Goal: Task Accomplishment & Management: Complete application form

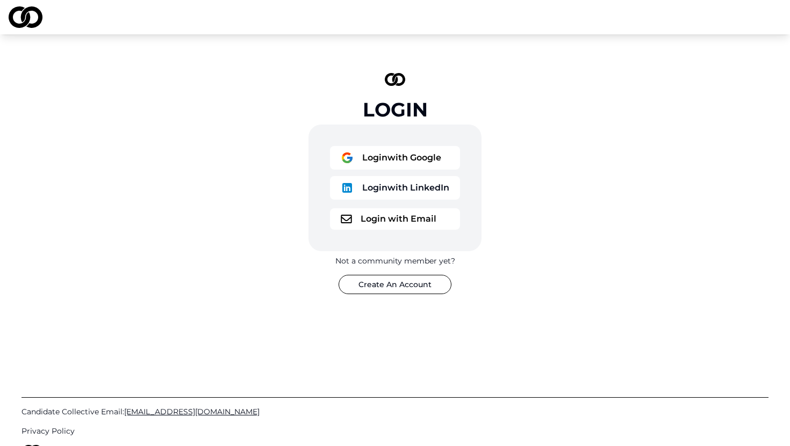
click at [374, 162] on button "Login with Google" at bounding box center [395, 158] width 130 height 24
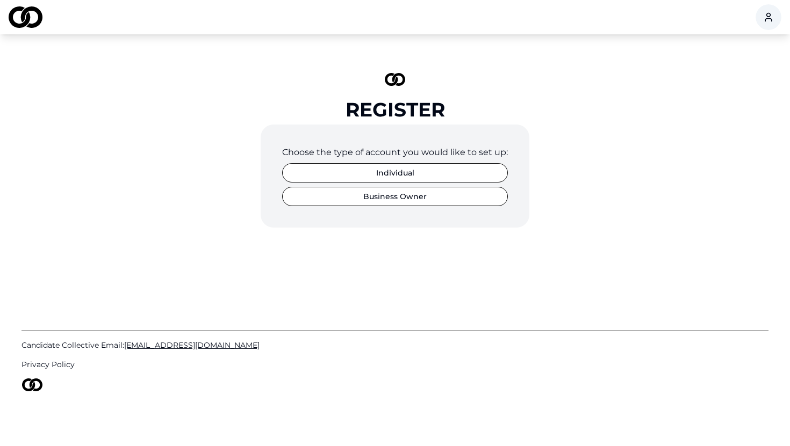
click at [402, 174] on button "Individual" at bounding box center [395, 172] width 226 height 19
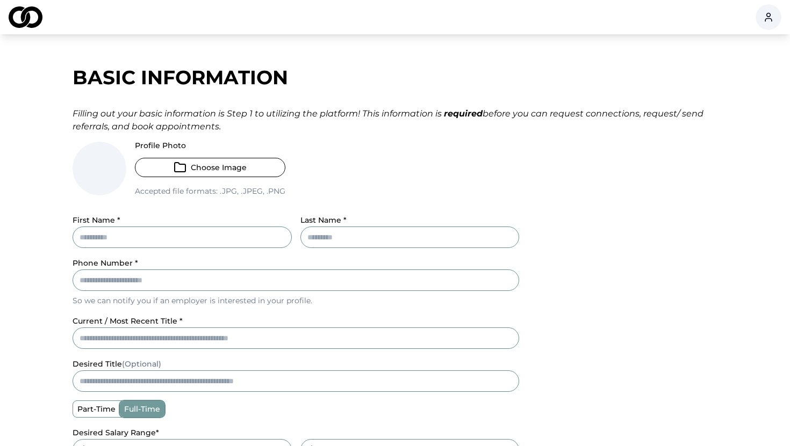
click at [129, 241] on input "First Name *" at bounding box center [182, 237] width 219 height 21
type input "*****"
type input "******"
click at [90, 276] on input "Phone Number *" at bounding box center [296, 280] width 446 height 21
type input "**********"
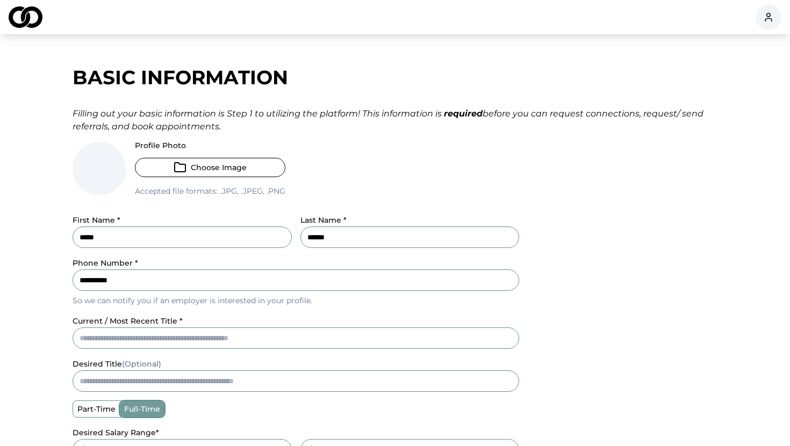
click at [103, 338] on div "**********" at bounding box center [395, 369] width 645 height 626
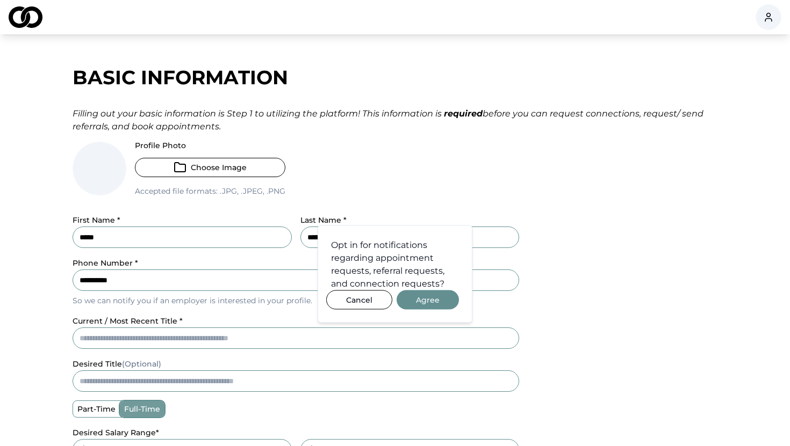
click at [424, 299] on button "Agree" at bounding box center [428, 300] width 62 height 19
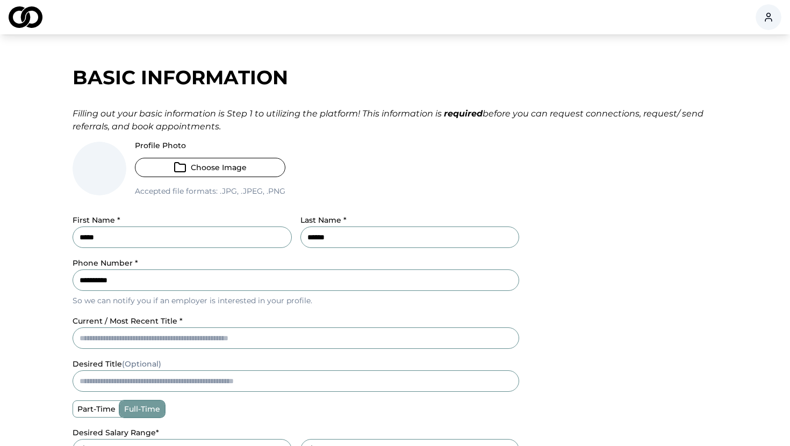
click at [124, 338] on input "current / most recent title *" at bounding box center [296, 338] width 446 height 21
click at [118, 338] on input "**********" at bounding box center [296, 338] width 446 height 21
click at [216, 336] on input "**********" at bounding box center [296, 338] width 446 height 21
type input "**********"
click at [143, 377] on input "desired title (Optional)" at bounding box center [296, 381] width 446 height 21
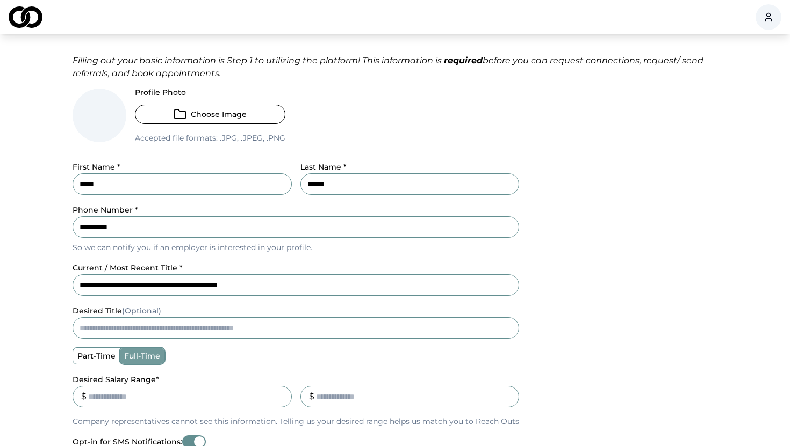
scroll to position [56, 0]
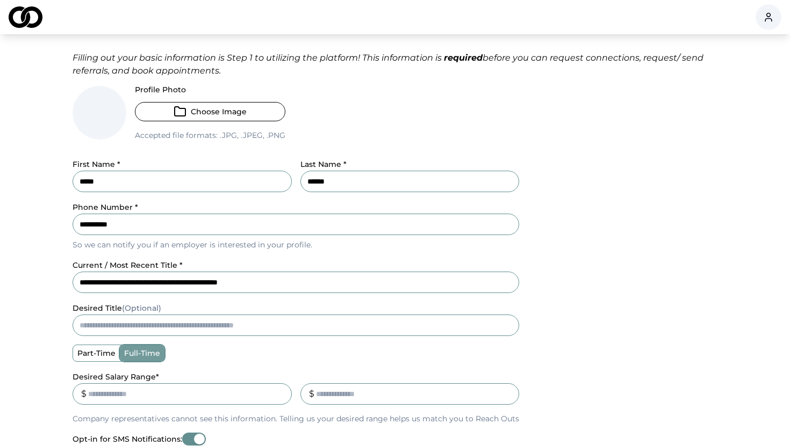
click at [143, 355] on label "full-time" at bounding box center [142, 353] width 45 height 16
click at [128, 355] on button "full-time" at bounding box center [123, 353] width 9 height 9
click at [107, 397] on input "Desired Salary Range *" at bounding box center [182, 394] width 219 height 21
type input "******"
click at [325, 397] on input "_" at bounding box center [409, 394] width 219 height 21
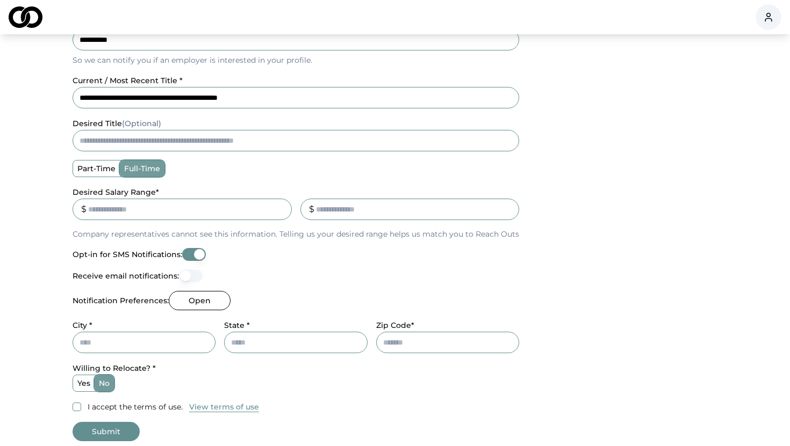
scroll to position [244, 0]
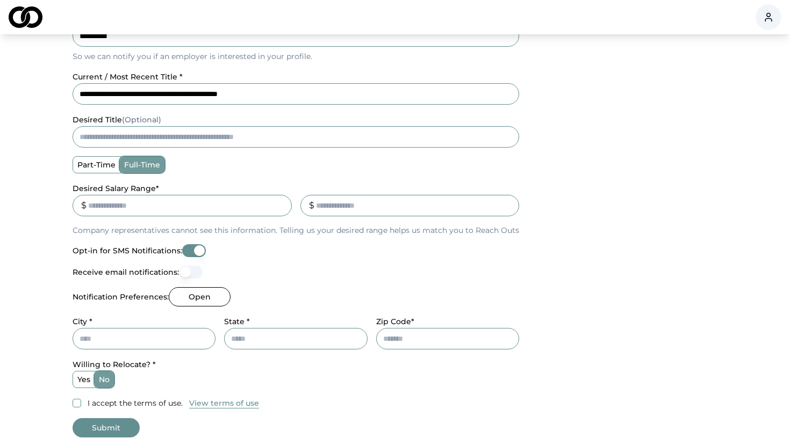
type input "******"
click at [189, 268] on button "Receive email notifications:" at bounding box center [191, 272] width 24 height 13
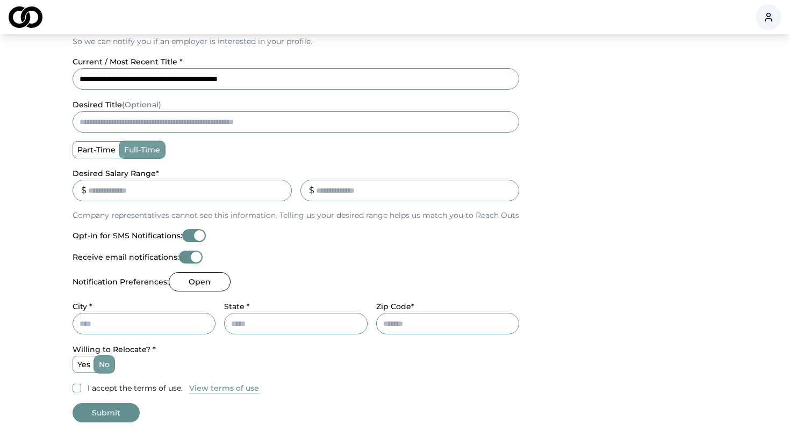
click at [121, 327] on input "City *" at bounding box center [144, 323] width 143 height 21
type input "********"
click at [246, 323] on input "State *" at bounding box center [295, 323] width 143 height 21
type input "**"
click at [403, 319] on input "Zip Code*" at bounding box center [447, 323] width 143 height 21
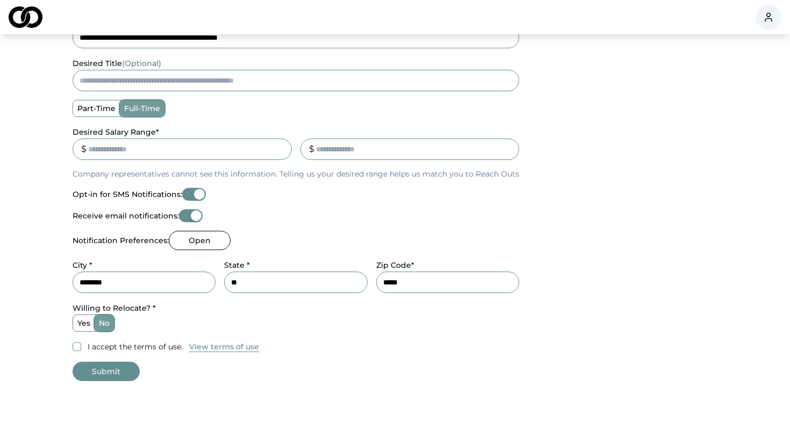
scroll to position [304, 0]
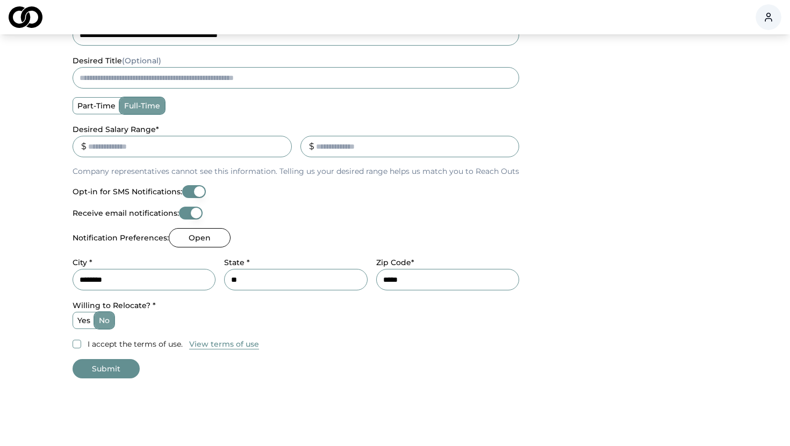
type input "*****"
click at [80, 326] on label "yes" at bounding box center [83, 321] width 21 height 16
click at [80, 325] on button "yes" at bounding box center [77, 320] width 9 height 9
click at [79, 343] on button "I accept the terms of use." at bounding box center [77, 344] width 9 height 9
click at [106, 373] on button "Submit" at bounding box center [106, 368] width 67 height 19
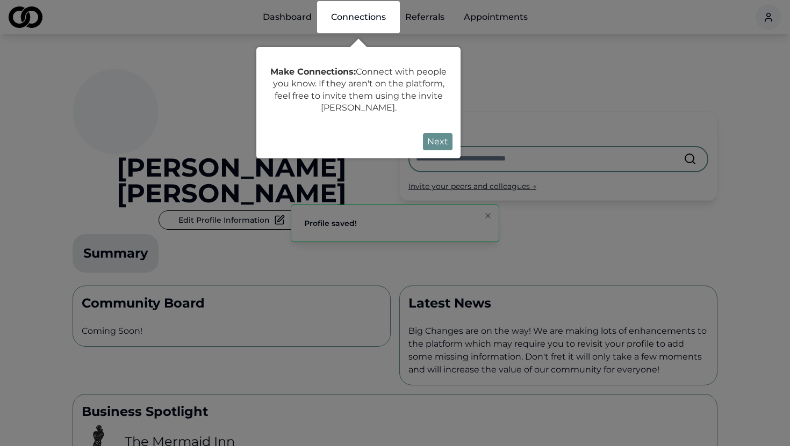
click at [185, 160] on div at bounding box center [395, 321] width 790 height 643
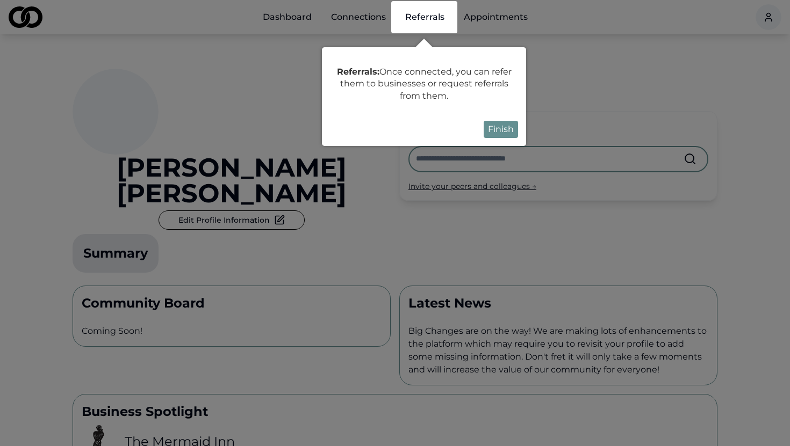
click at [505, 129] on button "Finish" at bounding box center [501, 129] width 34 height 17
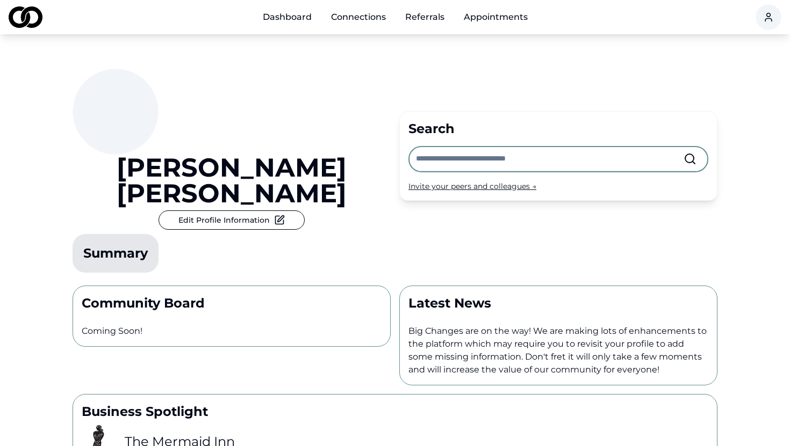
click at [285, 215] on icon at bounding box center [279, 220] width 11 height 11
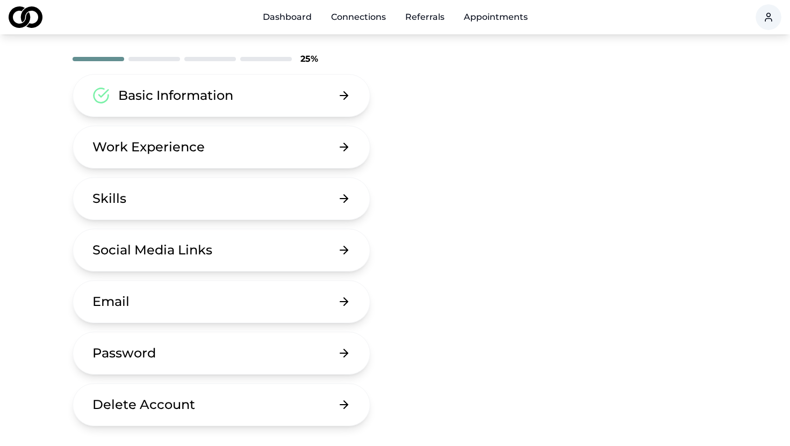
scroll to position [45, 0]
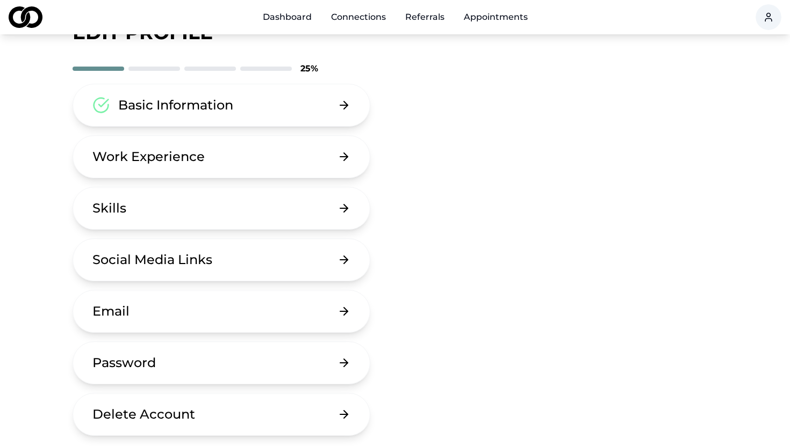
click at [346, 104] on button "Basic Information" at bounding box center [222, 105] width 298 height 43
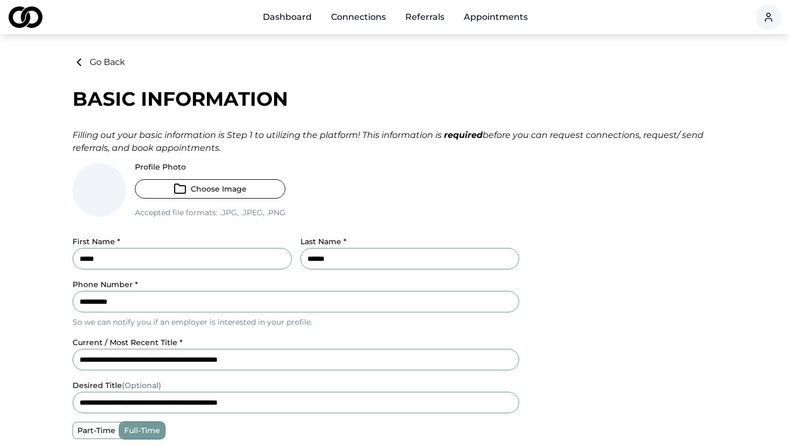
click at [79, 62] on icon at bounding box center [79, 62] width 13 height 13
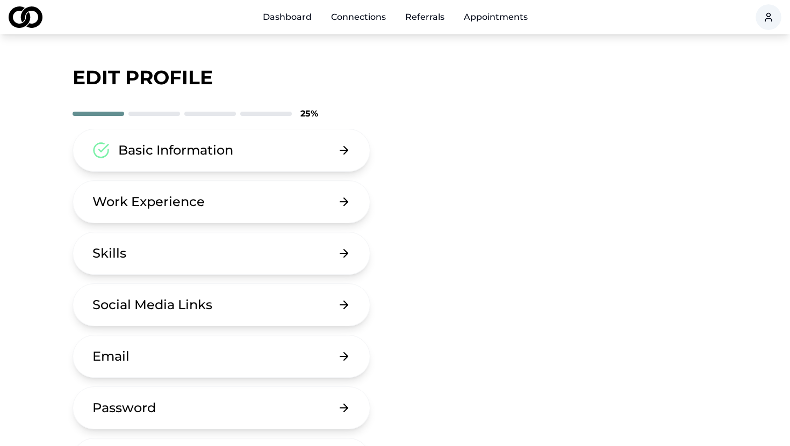
click at [136, 203] on div "Work Experience" at bounding box center [148, 201] width 112 height 17
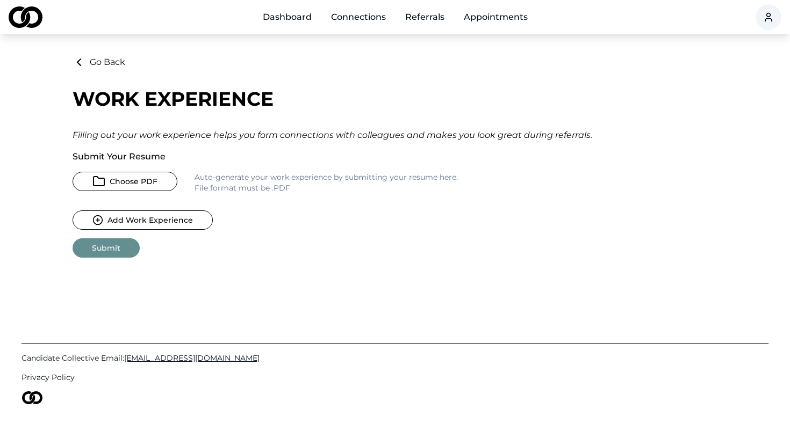
click at [139, 182] on button "Choose PDF" at bounding box center [125, 181] width 105 height 19
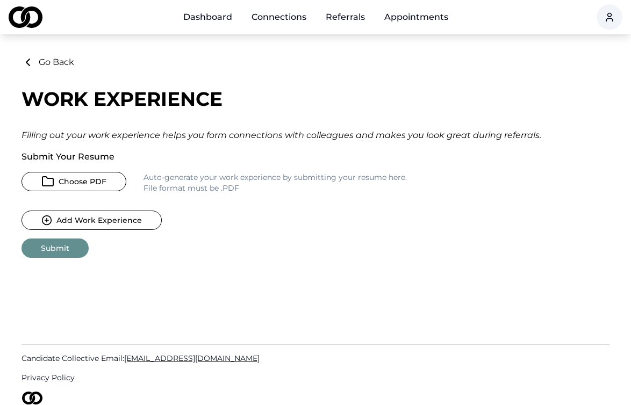
click at [82, 179] on button "Choose PDF" at bounding box center [73, 181] width 105 height 19
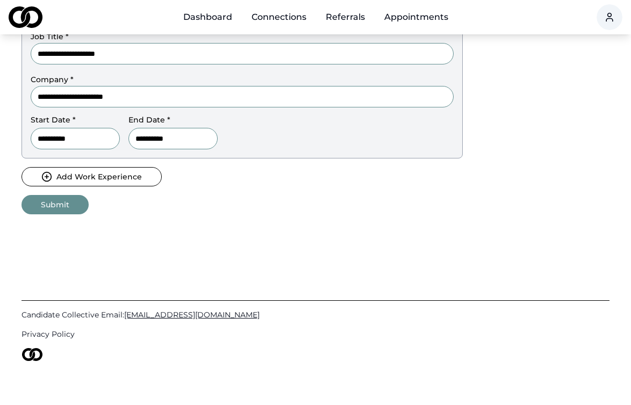
scroll to position [603, 0]
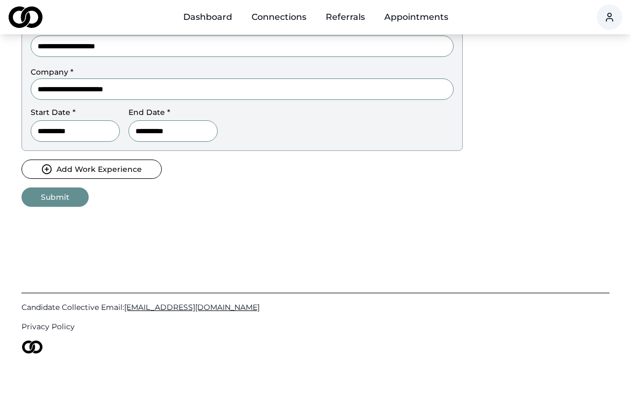
click at [54, 201] on button "Submit" at bounding box center [54, 197] width 67 height 19
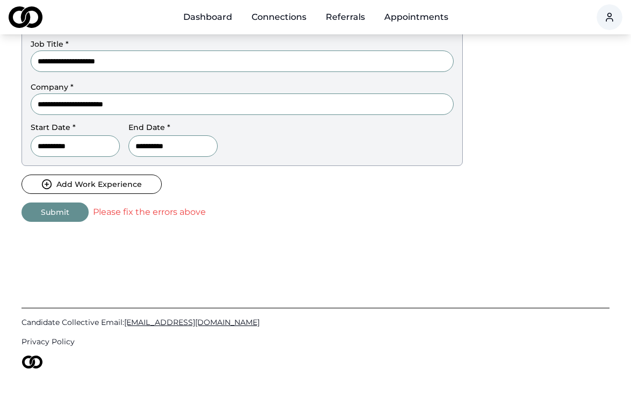
scroll to position [184, 0]
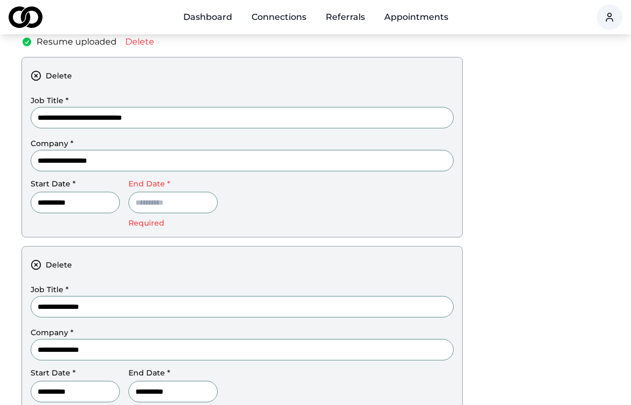
click at [154, 207] on input at bounding box center [172, 202] width 89 height 21
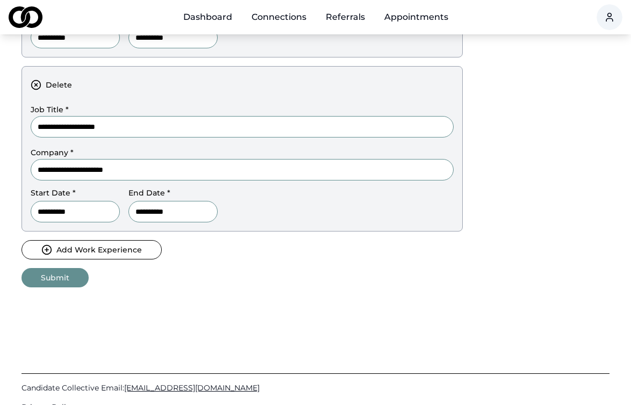
scroll to position [603, 0]
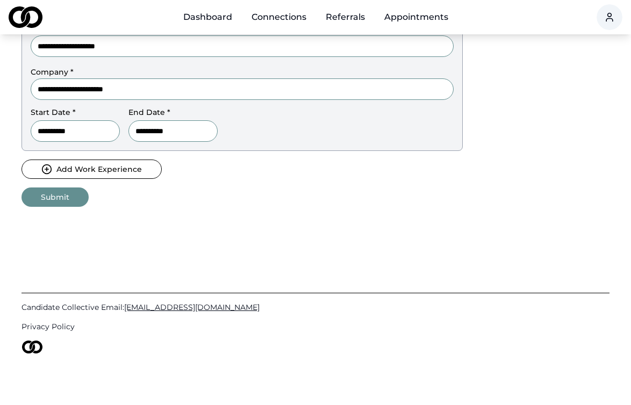
type input "**********"
click at [48, 193] on button "Submit" at bounding box center [54, 197] width 67 height 19
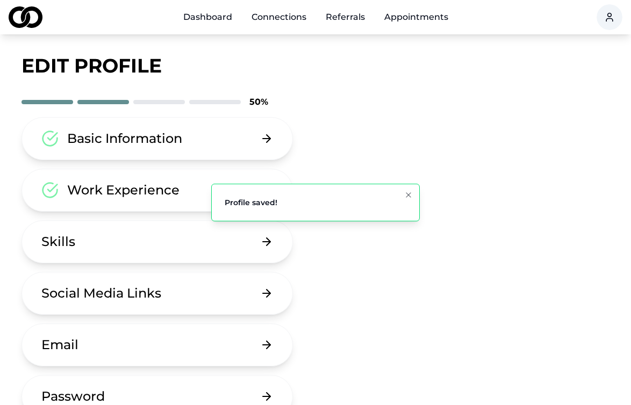
scroll to position [19, 0]
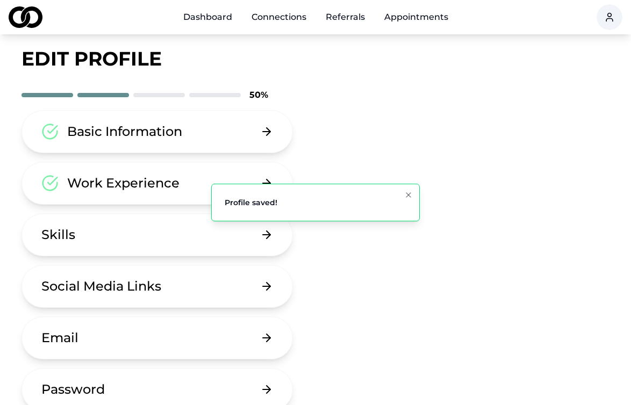
click at [68, 231] on div "Skills" at bounding box center [58, 234] width 34 height 17
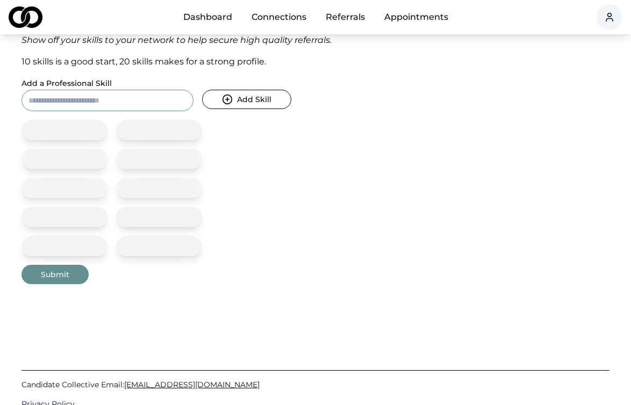
scroll to position [97, 0]
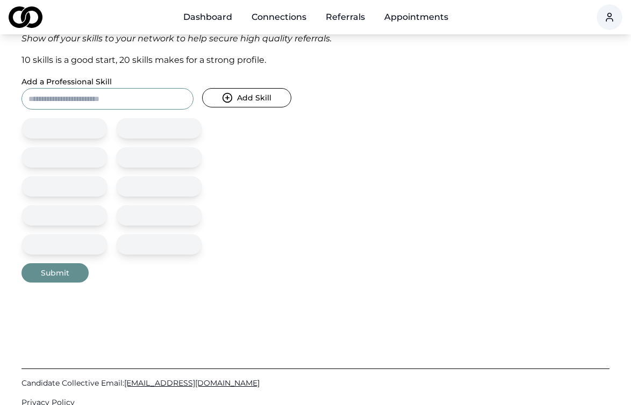
click at [256, 96] on button "Add Skill" at bounding box center [246, 97] width 89 height 19
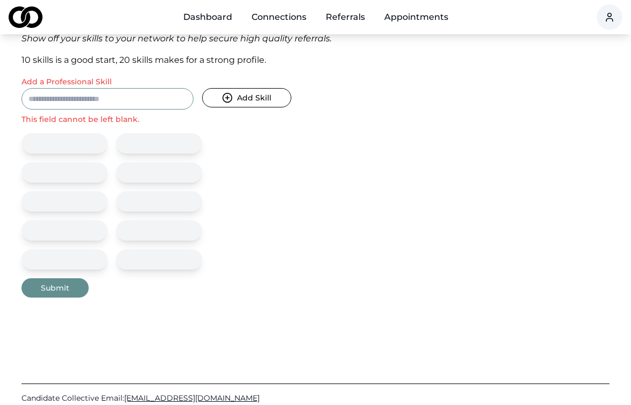
click at [256, 97] on button "Add Skill" at bounding box center [246, 97] width 89 height 19
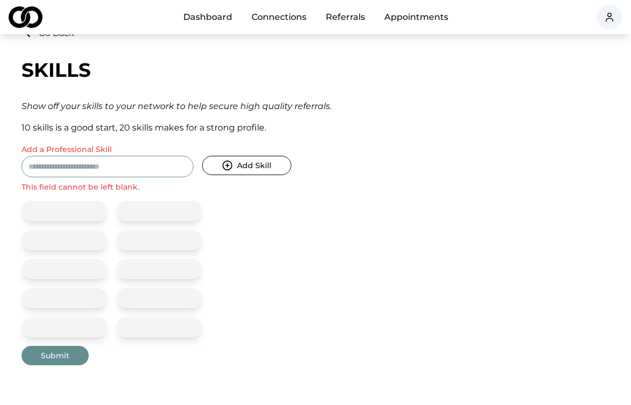
scroll to position [31, 0]
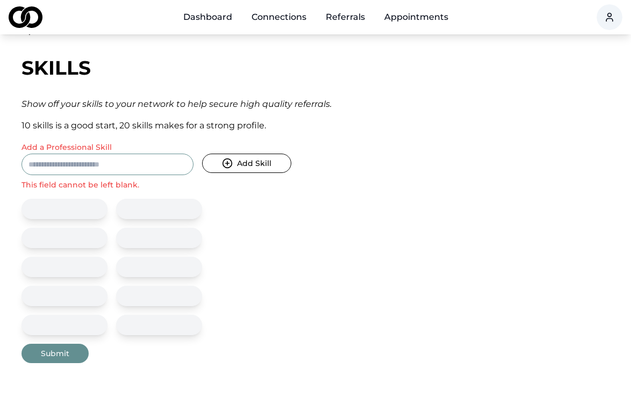
click at [289, 18] on link "Connections" at bounding box center [279, 16] width 72 height 21
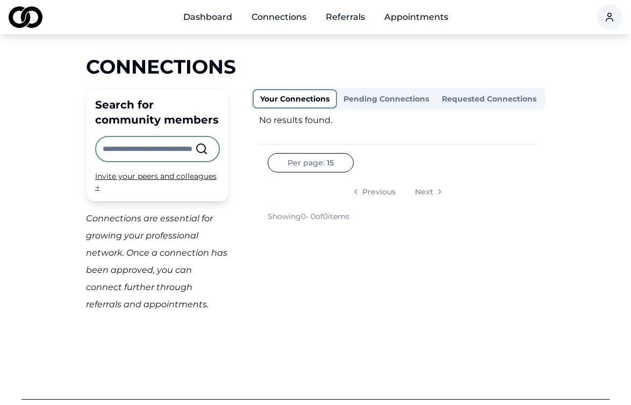
click at [350, 16] on link "Referrals" at bounding box center [345, 16] width 56 height 21
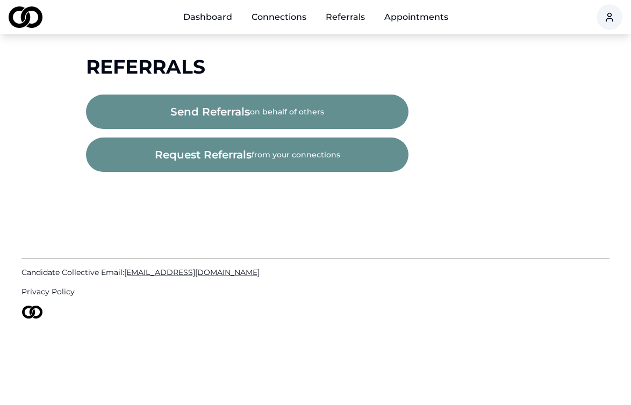
click at [420, 18] on link "Appointments" at bounding box center [416, 16] width 81 height 21
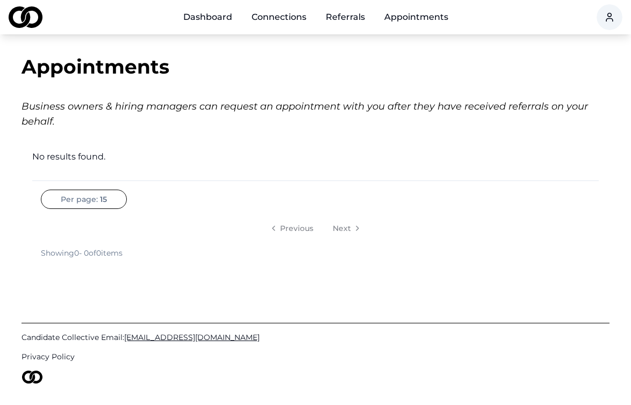
click at [206, 19] on link "Dashboard" at bounding box center [208, 16] width 66 height 21
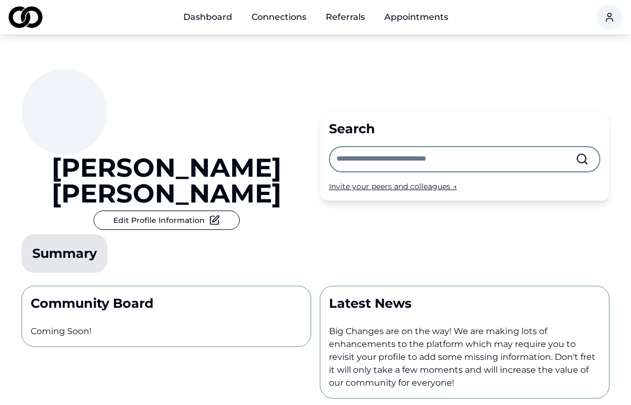
click at [371, 147] on input "text" at bounding box center [455, 159] width 239 height 24
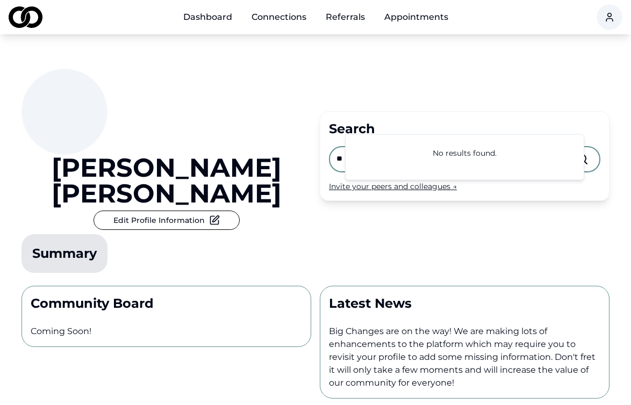
type input "*"
click at [291, 102] on div "[PERSON_NAME] Edit Profile Information Summary" at bounding box center [166, 173] width 290 height 208
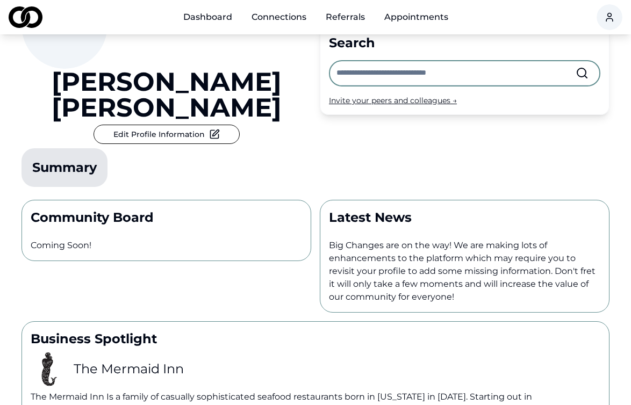
scroll to position [82, 0]
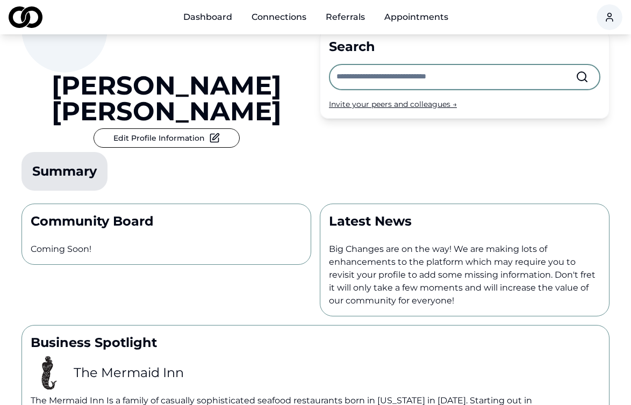
click at [138, 128] on button "Edit Profile Information" at bounding box center [166, 137] width 146 height 19
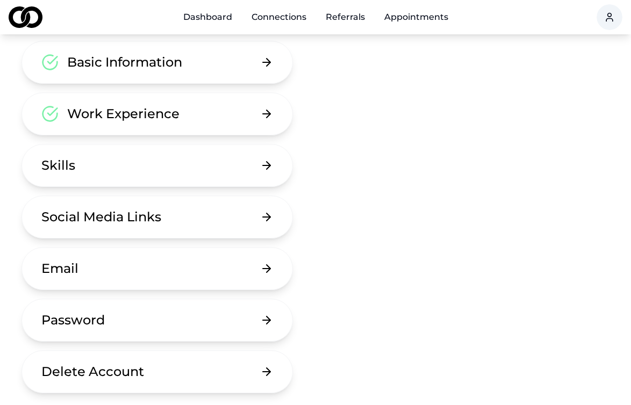
scroll to position [97, 0]
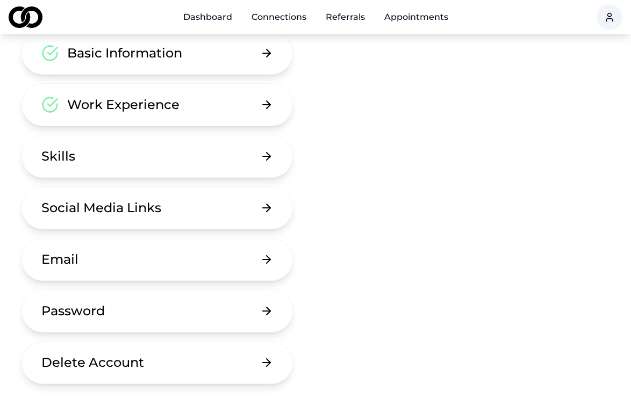
click at [109, 209] on div "Social Media Links" at bounding box center [101, 207] width 120 height 17
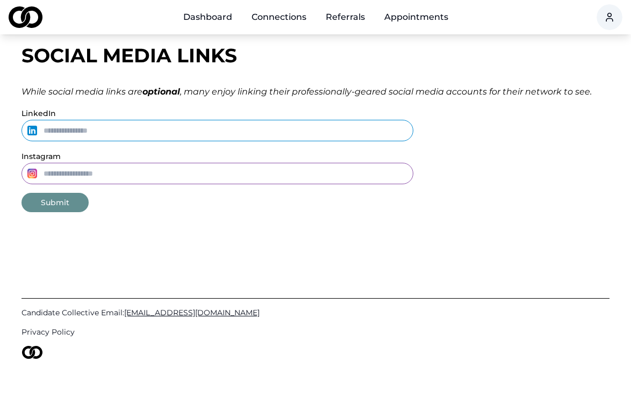
scroll to position [20, 0]
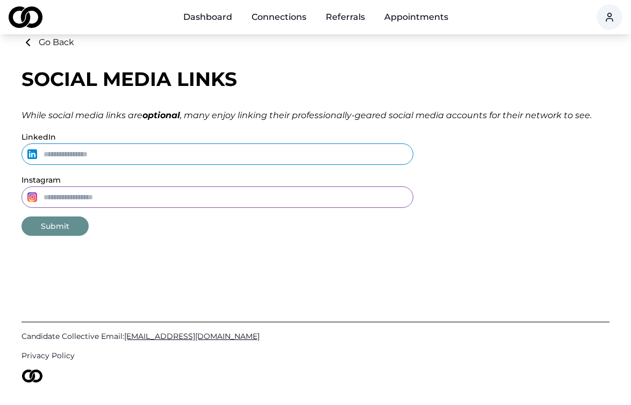
click at [28, 39] on icon at bounding box center [27, 42] width 13 height 13
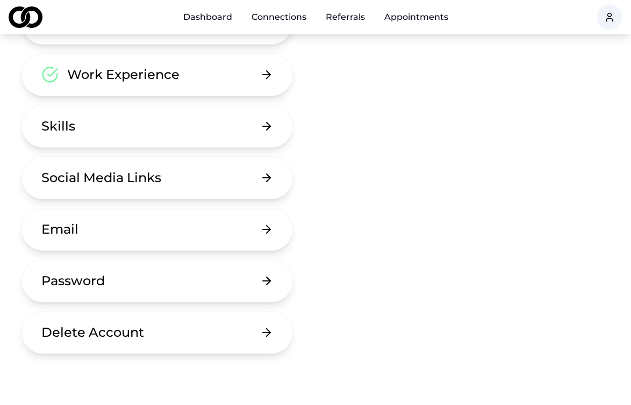
scroll to position [136, 0]
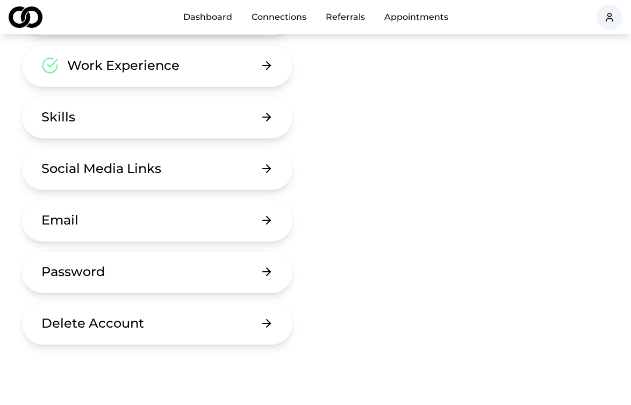
click at [59, 223] on div "Email" at bounding box center [59, 220] width 37 height 17
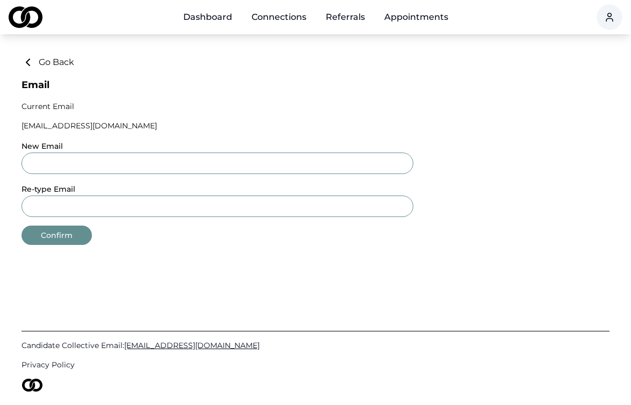
click at [26, 56] on icon at bounding box center [27, 62] width 13 height 13
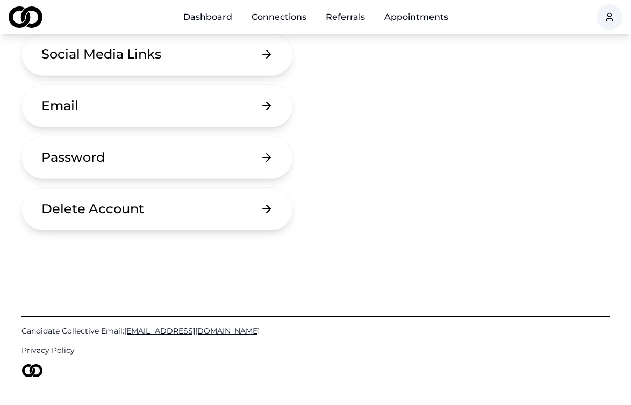
scroll to position [253, 0]
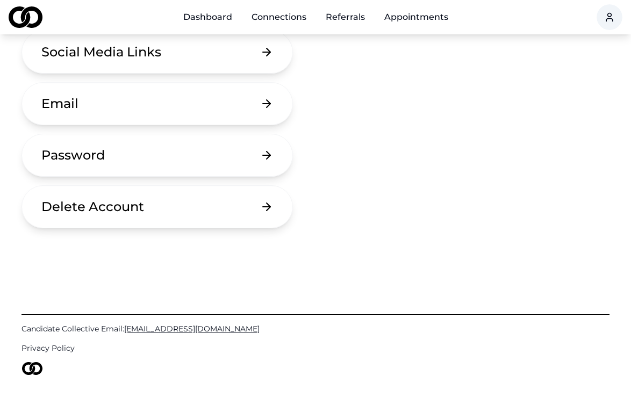
click at [42, 158] on div "Password" at bounding box center [72, 155] width 63 height 17
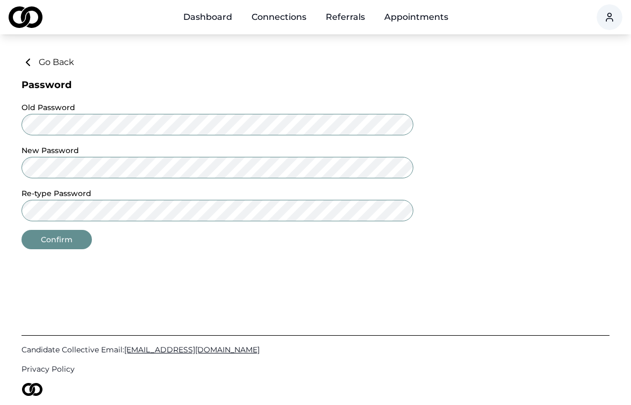
click at [31, 58] on icon at bounding box center [27, 62] width 13 height 13
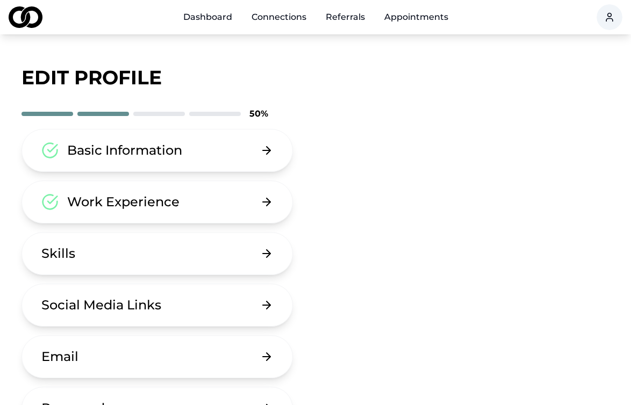
click at [344, 18] on link "Referrals" at bounding box center [345, 16] width 56 height 21
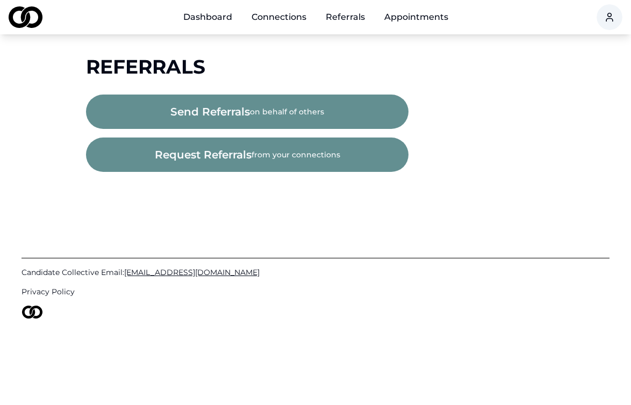
click at [205, 20] on link "Dashboard" at bounding box center [208, 16] width 66 height 21
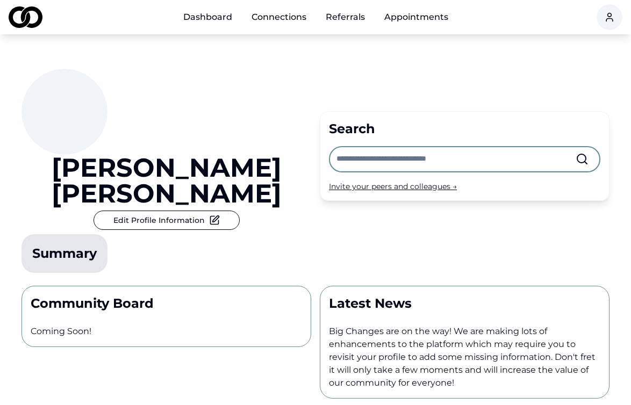
click at [471, 73] on div "[PERSON_NAME] Edit Profile Information Summary Search Invite your peers and col…" at bounding box center [315, 155] width 588 height 243
